Goal: Transaction & Acquisition: Purchase product/service

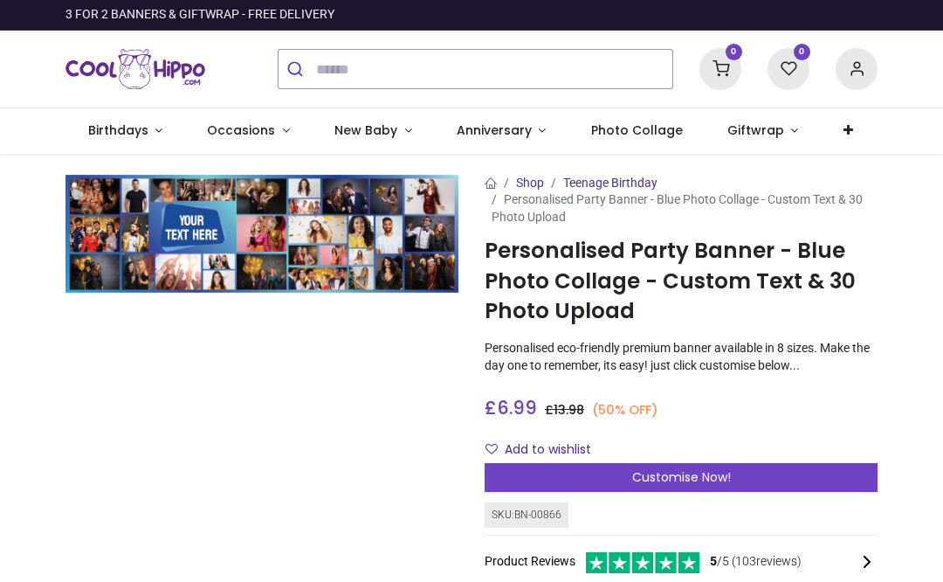
click at [163, 138] on link "Birthdays" at bounding box center [125, 130] width 120 height 45
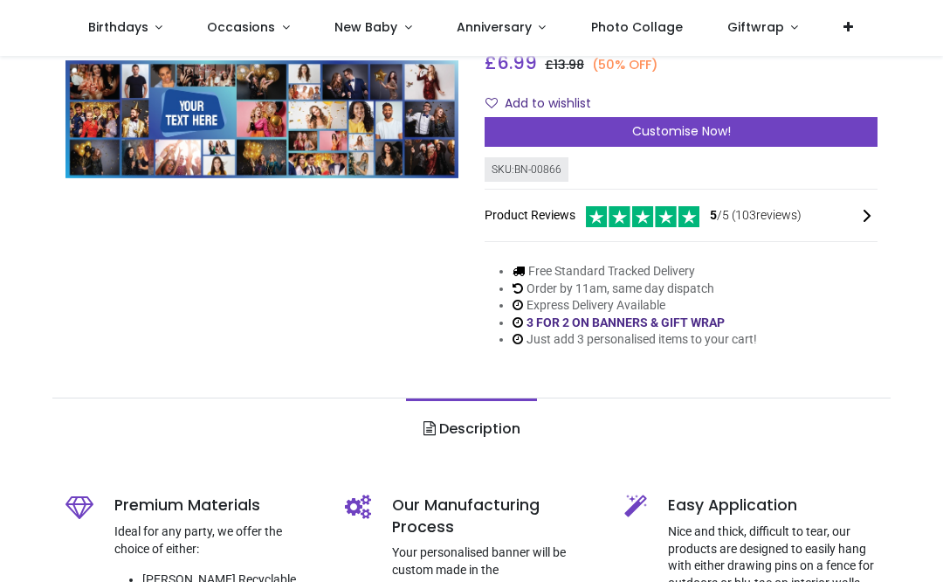
scroll to position [273, 0]
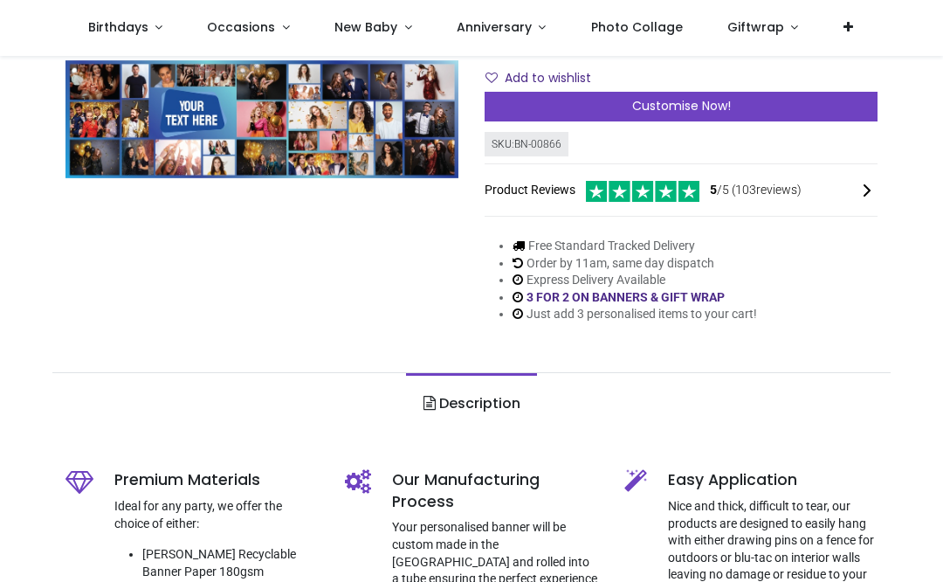
click at [809, 335] on div "Shop Teenage Birthday Personalised Party Banner - Blue Photo Collage - Custom T…" at bounding box center [681, 78] width 419 height 548
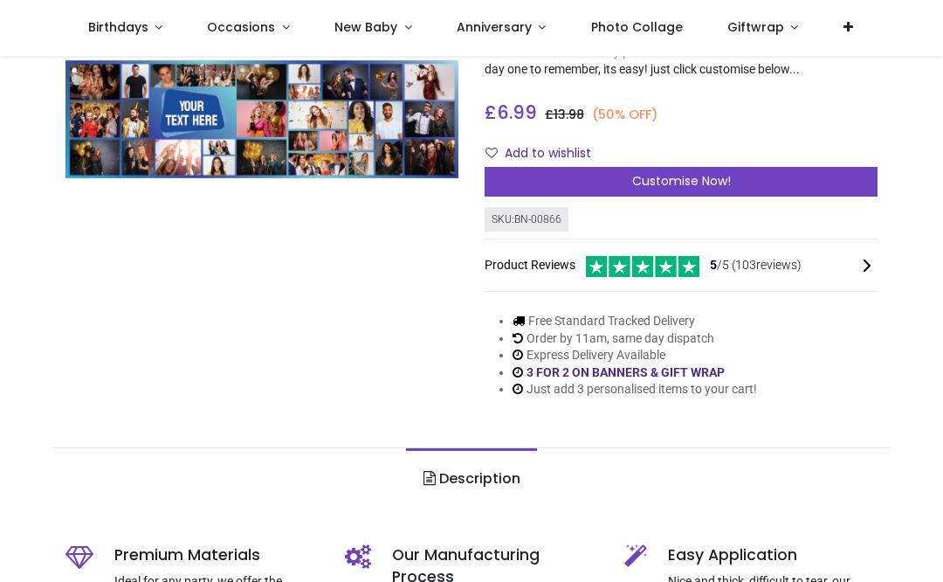
scroll to position [207, 0]
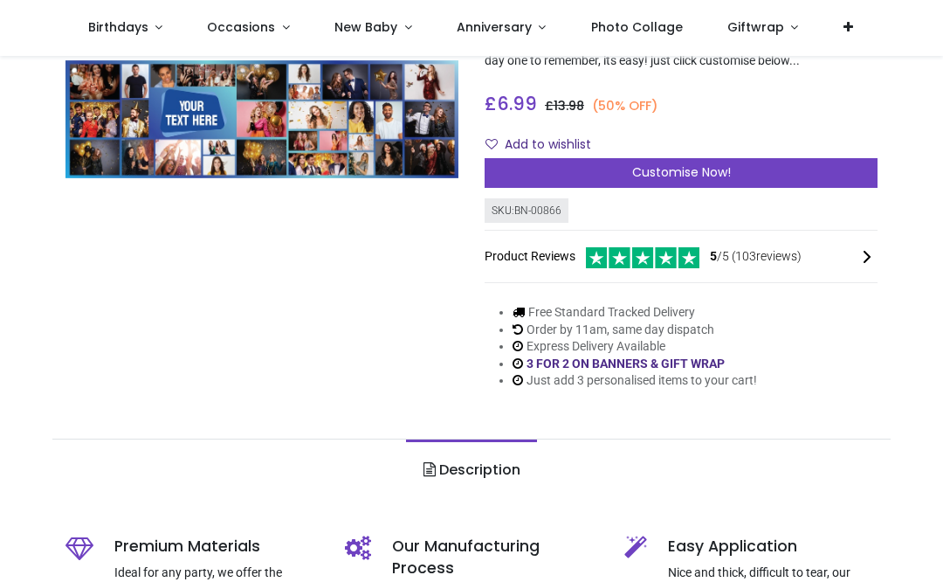
click at [748, 177] on div "Customise Now!" at bounding box center [681, 173] width 393 height 30
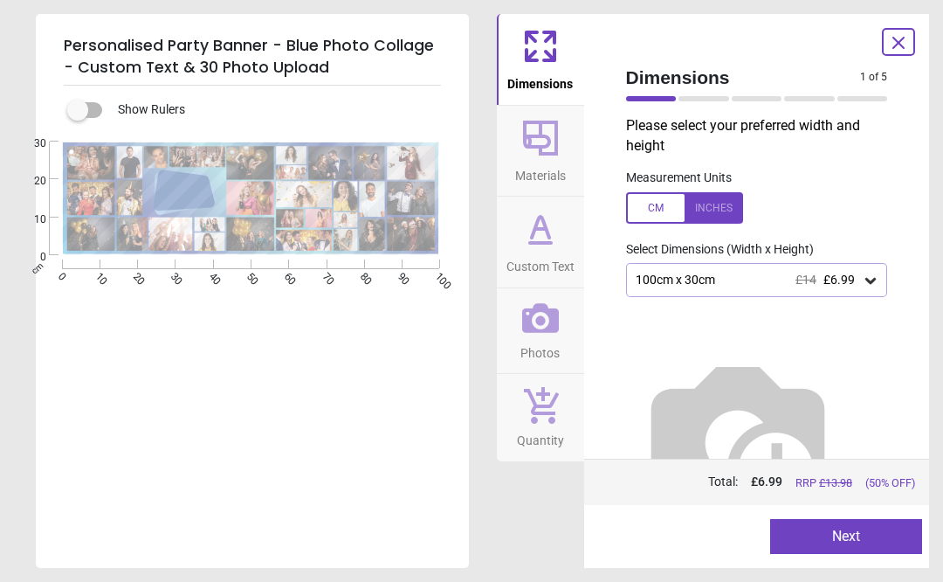
click at [660, 202] on div at bounding box center [684, 207] width 117 height 31
click at [650, 210] on div at bounding box center [684, 207] width 117 height 31
click at [872, 286] on div at bounding box center [870, 279] width 17 height 17
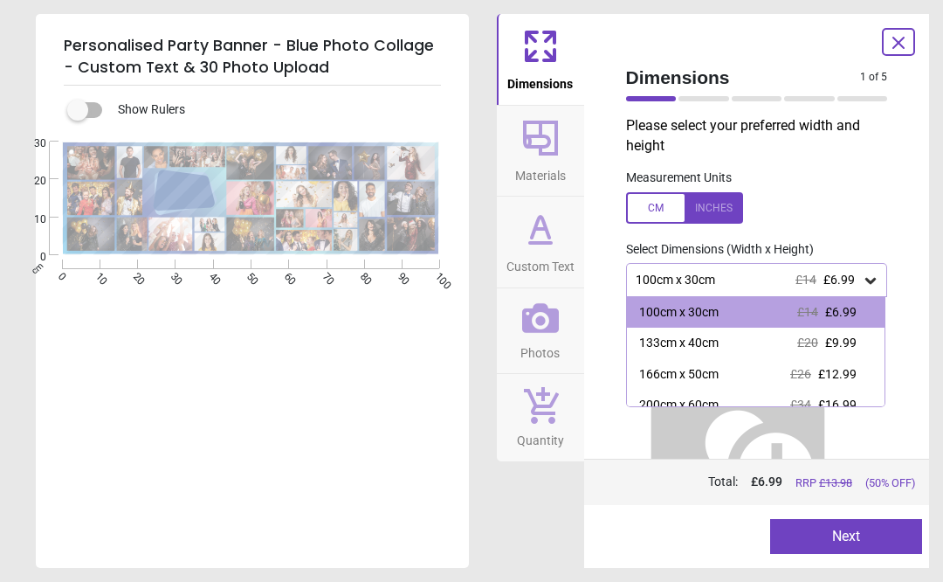
click at [690, 352] on div "133cm x 40cm £20 £9.99" at bounding box center [756, 342] width 259 height 31
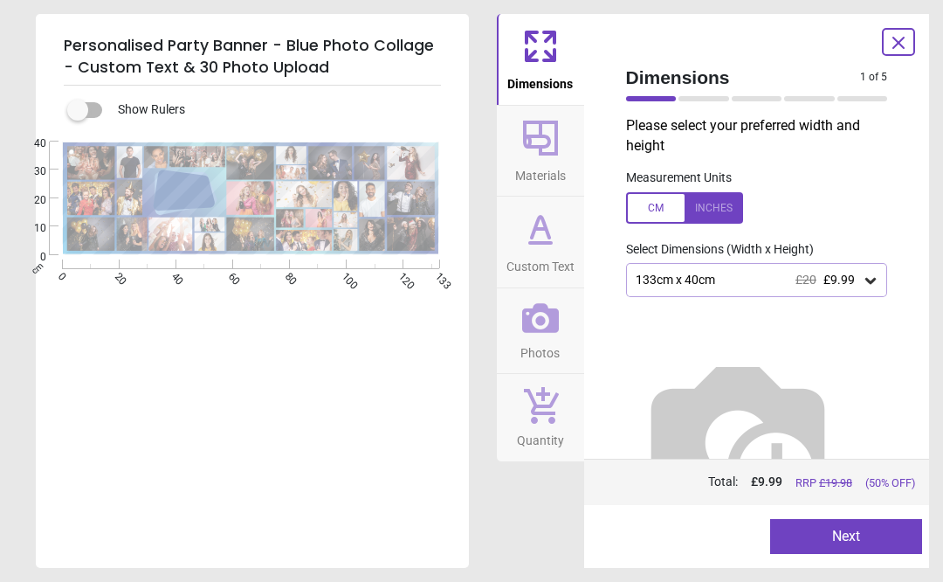
click at [863, 283] on icon at bounding box center [870, 280] width 17 height 17
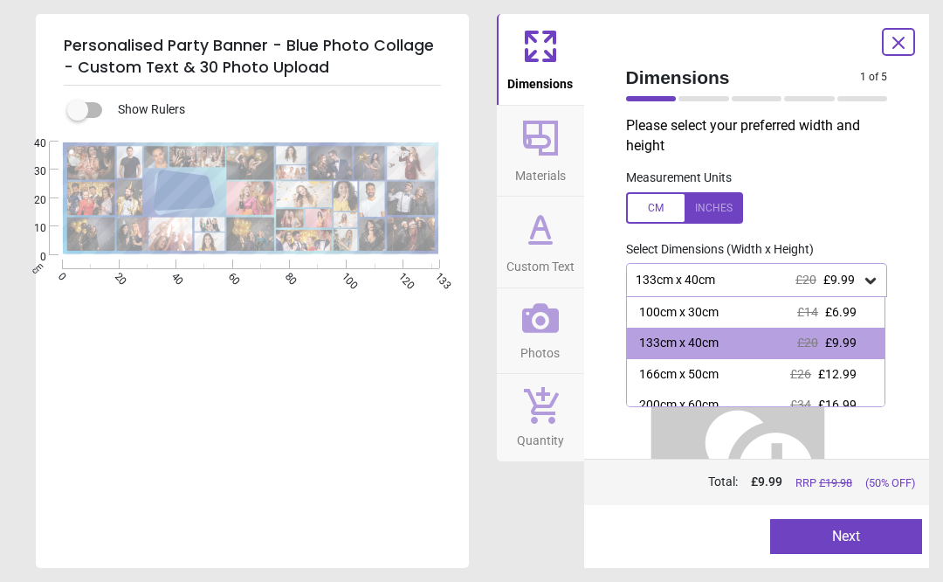
click at [791, 315] on div "100cm x 30cm £14 £6.99" at bounding box center [756, 312] width 259 height 31
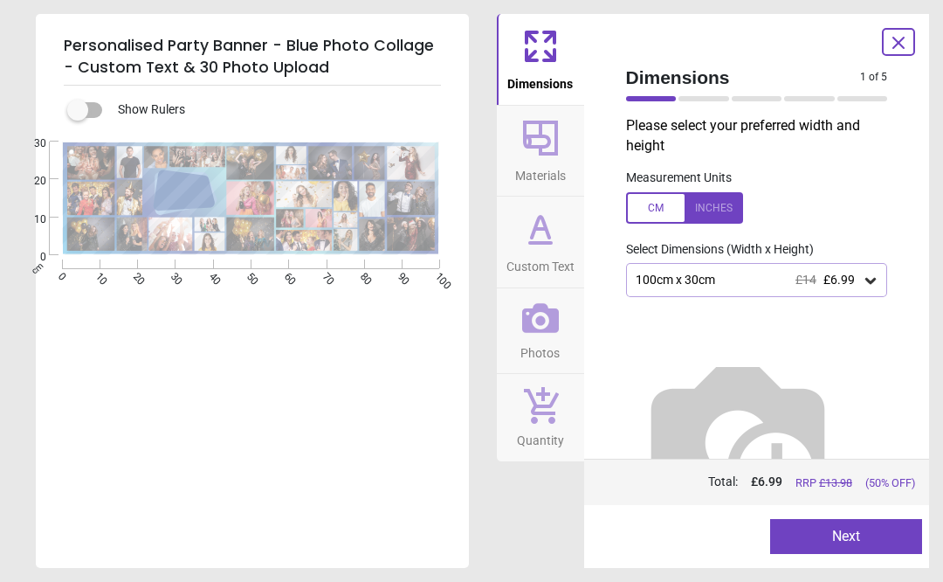
click at [547, 327] on icon at bounding box center [540, 318] width 37 height 30
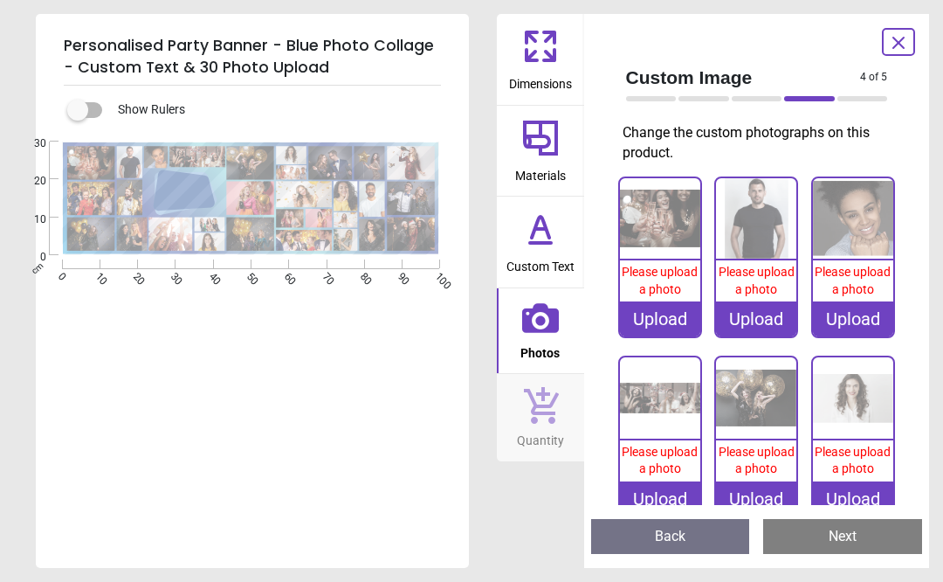
click at [664, 322] on div "Upload" at bounding box center [660, 318] width 80 height 35
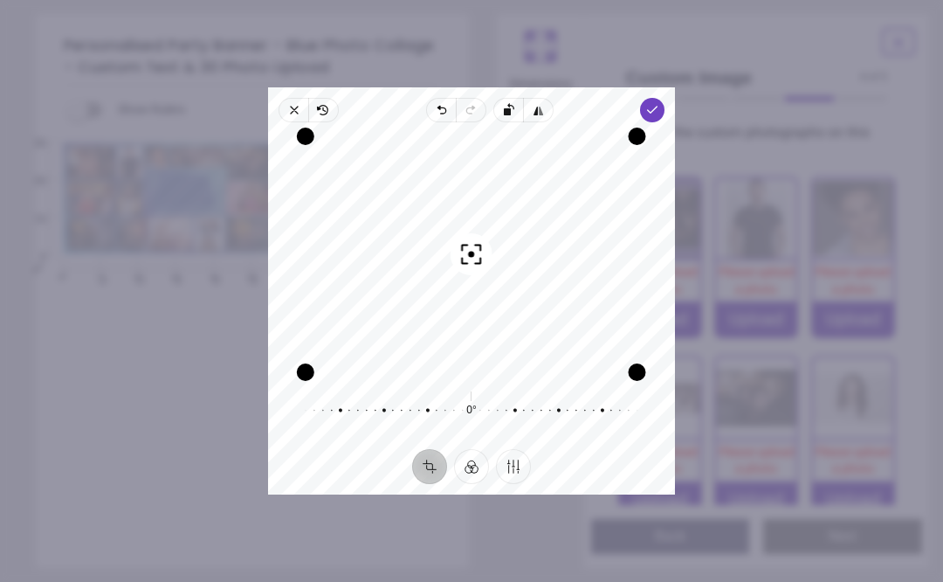
scroll to position [207, 0]
click at [651, 115] on icon "button" at bounding box center [652, 110] width 14 height 14
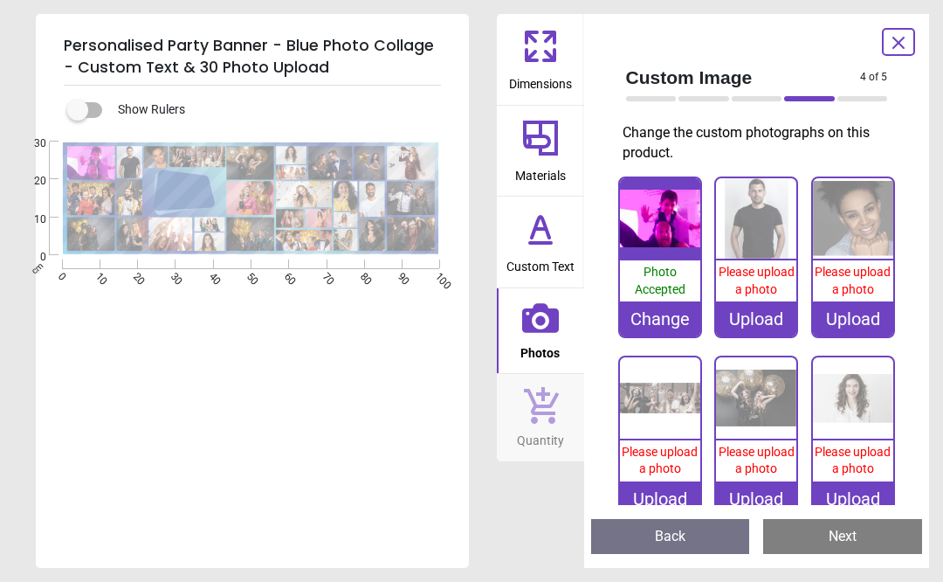
click at [763, 327] on div "Upload" at bounding box center [756, 318] width 80 height 35
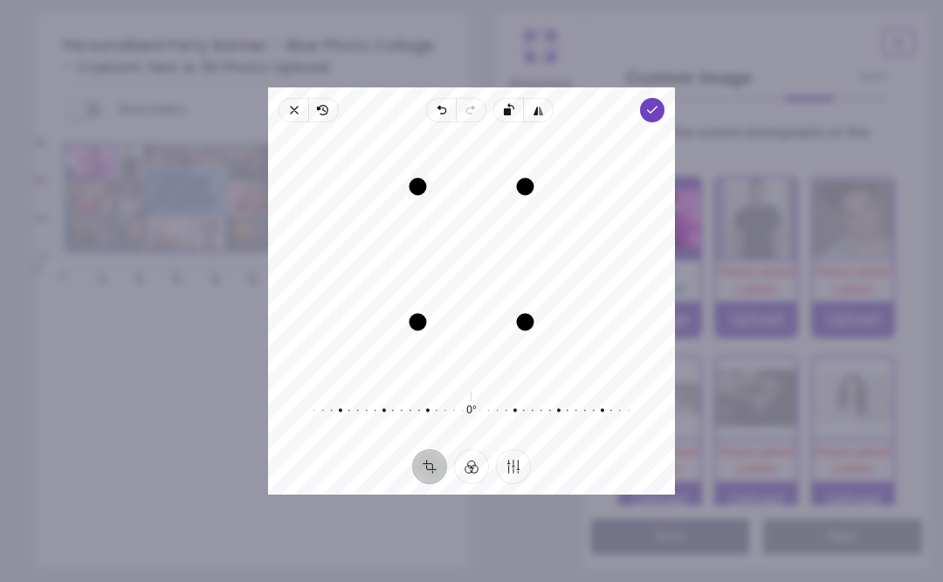
click at [655, 115] on icon "button" at bounding box center [652, 110] width 14 height 14
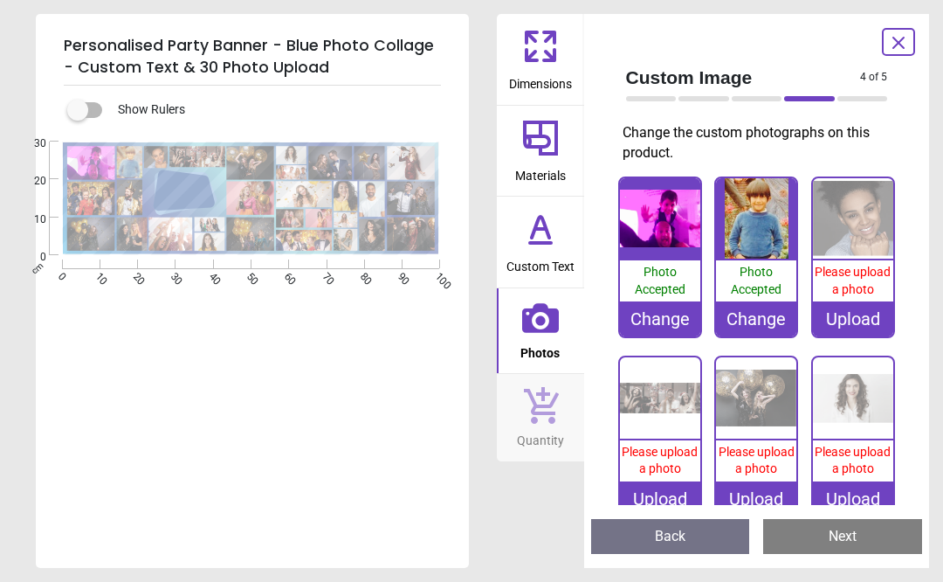
click at [559, 62] on icon at bounding box center [541, 46] width 42 height 42
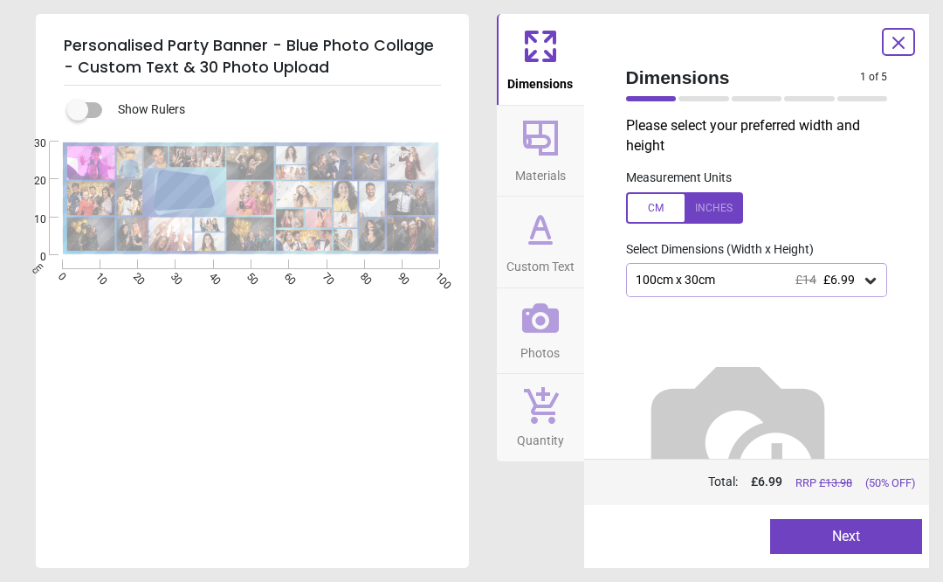
click at [74, 121] on div "Show Rulers .cls-1 { fill: #1c4c99; } .cls-2 { fill: #72a3d7; } .cls-3 { fill: …" at bounding box center [252, 327] width 433 height 482
click at [78, 110] on label at bounding box center [78, 110] width 0 height 0
click at [864, 284] on icon at bounding box center [870, 280] width 17 height 17
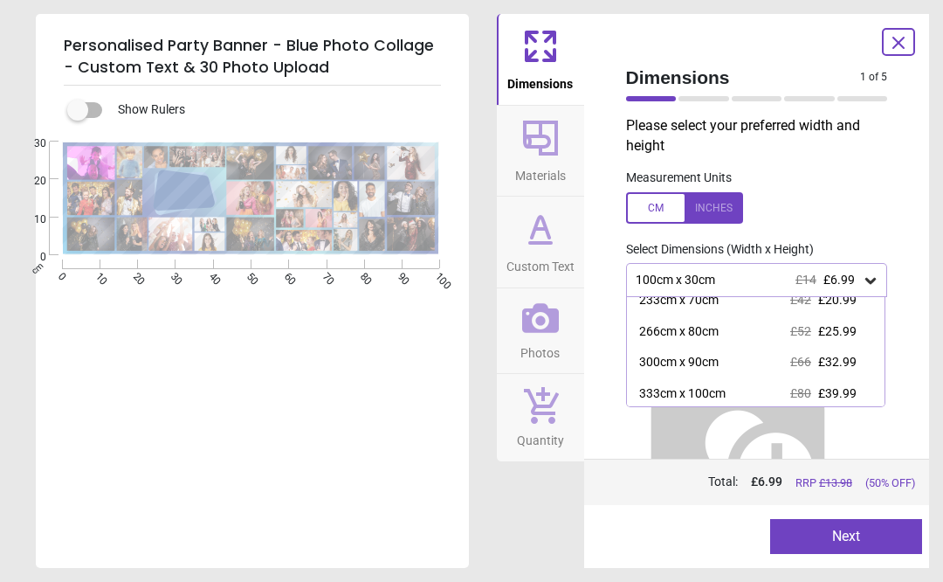
scroll to position [135, 0]
